Goal: Information Seeking & Learning: Learn about a topic

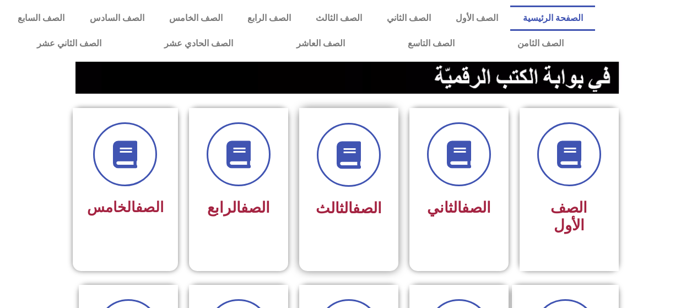
scroll to position [220, 0]
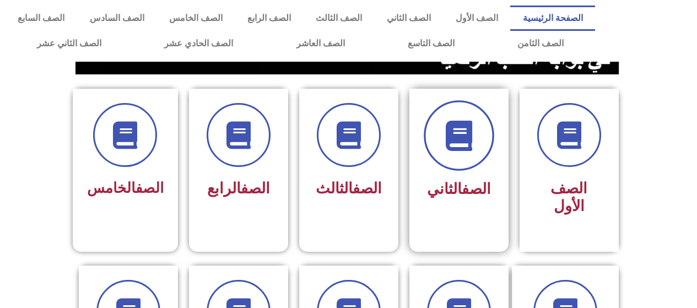
click at [460, 158] on span at bounding box center [459, 135] width 71 height 71
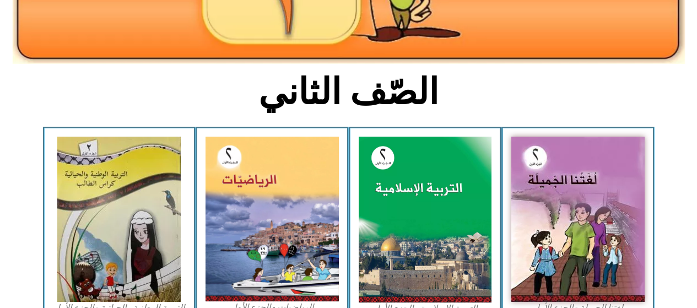
scroll to position [220, 0]
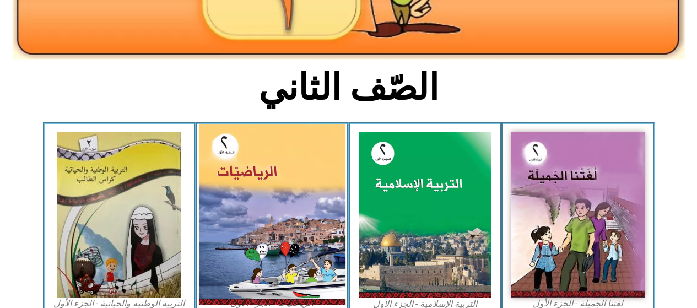
click at [281, 219] on img at bounding box center [272, 214] width 147 height 181
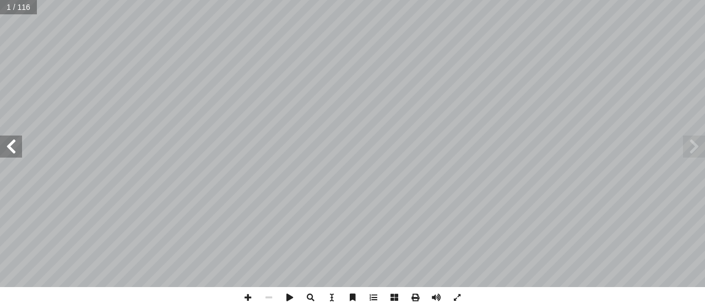
click at [13, 142] on span at bounding box center [11, 147] width 22 height 22
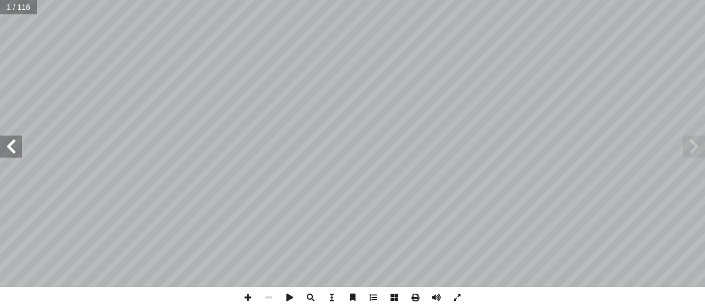
click at [13, 142] on span at bounding box center [11, 147] width 22 height 22
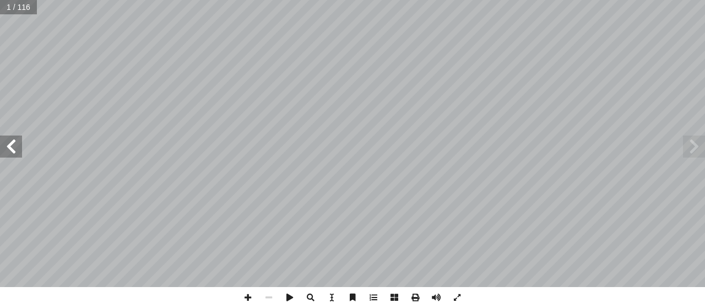
click at [13, 142] on span at bounding box center [11, 147] width 22 height 22
click at [14, 142] on span at bounding box center [11, 147] width 22 height 22
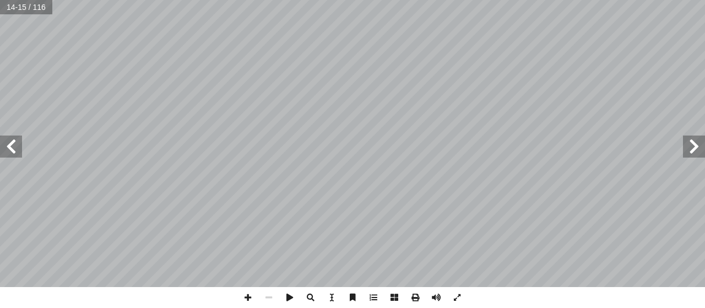
click at [14, 143] on span at bounding box center [11, 147] width 22 height 22
click at [13, 145] on span at bounding box center [11, 147] width 22 height 22
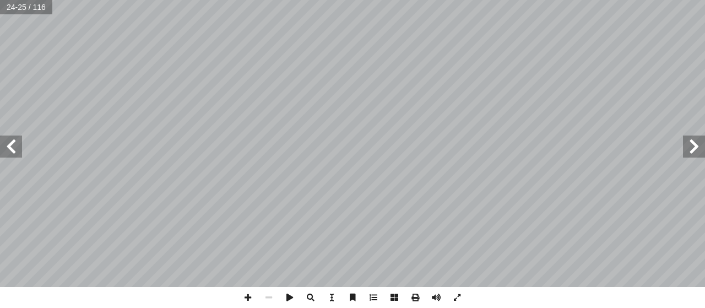
click at [14, 145] on span at bounding box center [11, 147] width 22 height 22
click at [11, 141] on span at bounding box center [11, 147] width 22 height 22
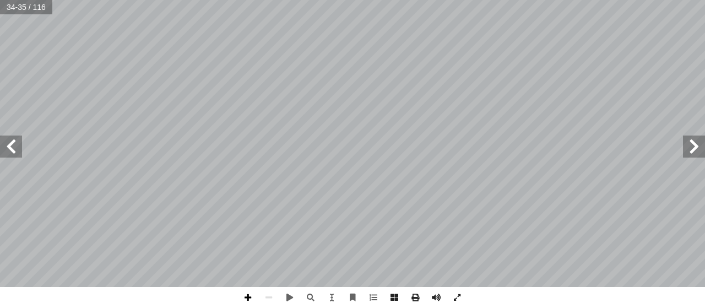
click at [250, 295] on span at bounding box center [247, 297] width 21 height 21
click at [14, 141] on span at bounding box center [11, 147] width 22 height 22
click at [157, 100] on html "الصفحة الرئيسية الصف الأول الصف الثاني الصف الثالث الصف الرابع الصف الخامس الصف…" at bounding box center [352, 50] width 705 height 100
click at [267, 298] on span at bounding box center [268, 297] width 21 height 21
